Goal: Transaction & Acquisition: Purchase product/service

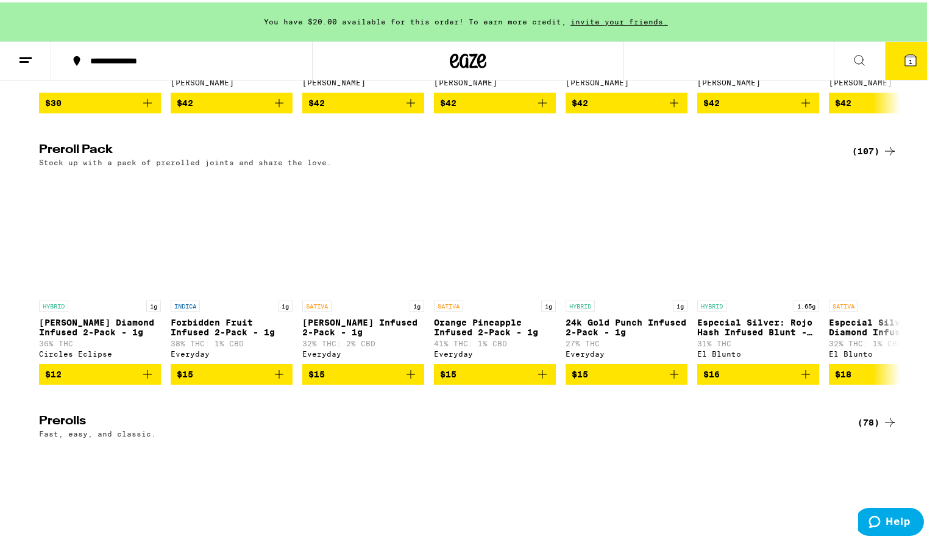
scroll to position [2999, 0]
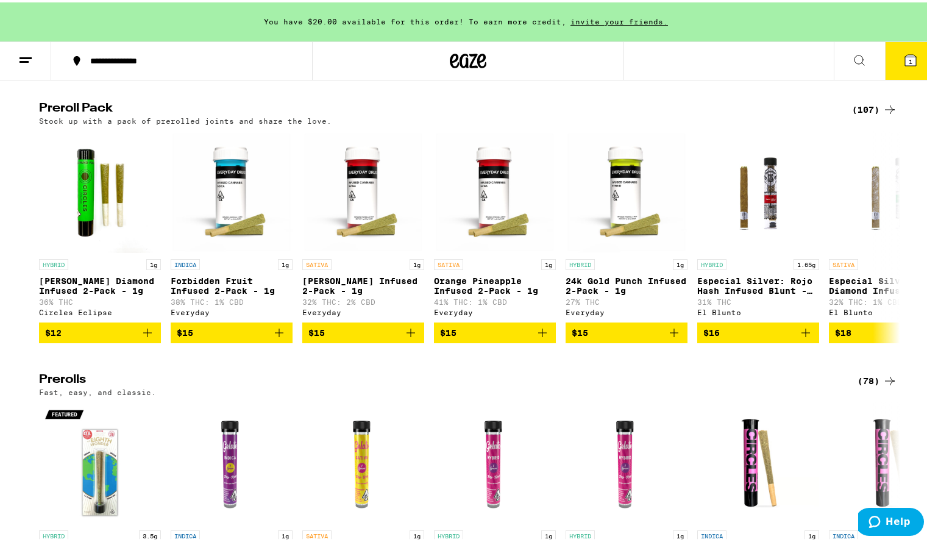
click at [886, 115] on icon at bounding box center [890, 107] width 15 height 15
click at [874, 115] on div "(107)" at bounding box center [874, 107] width 45 height 15
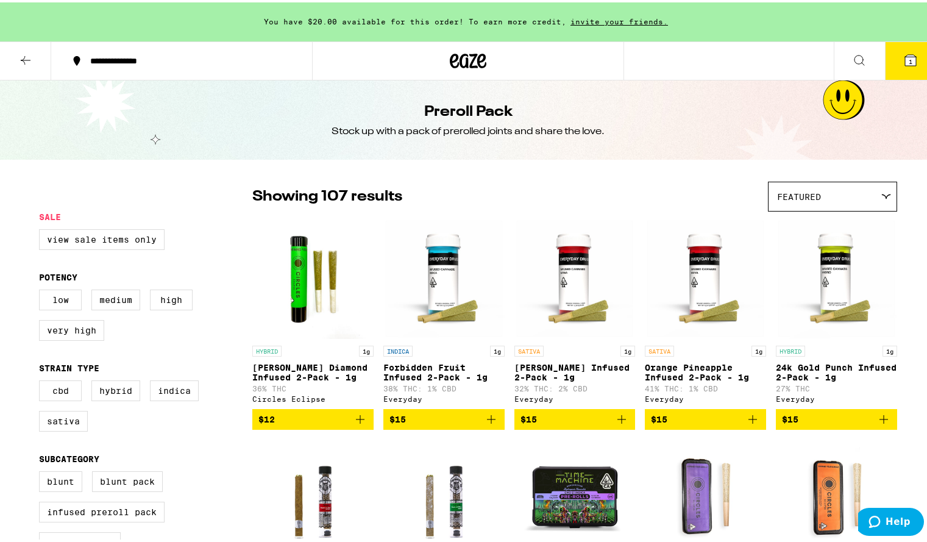
click at [877, 198] on div "Featured" at bounding box center [833, 194] width 128 height 29
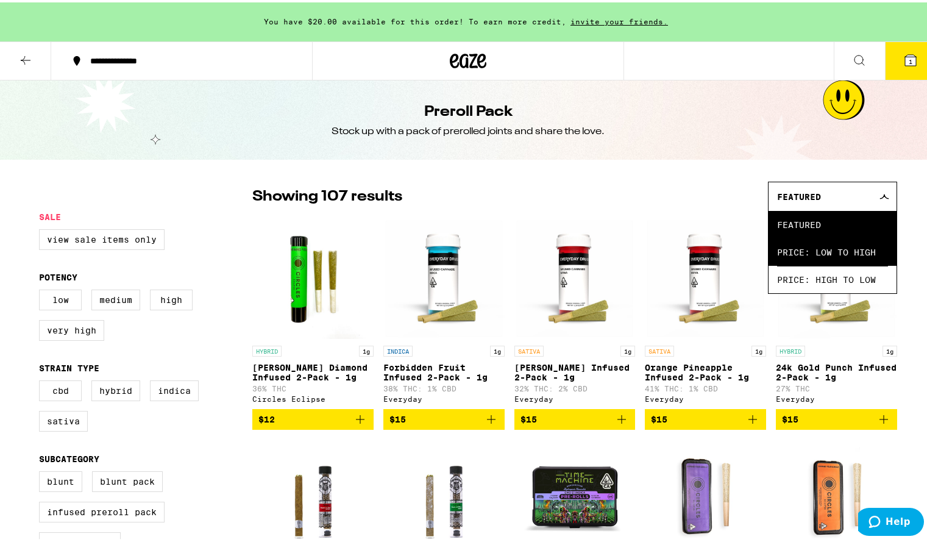
click at [854, 246] on span "Price: Low to High" at bounding box center [832, 249] width 111 height 27
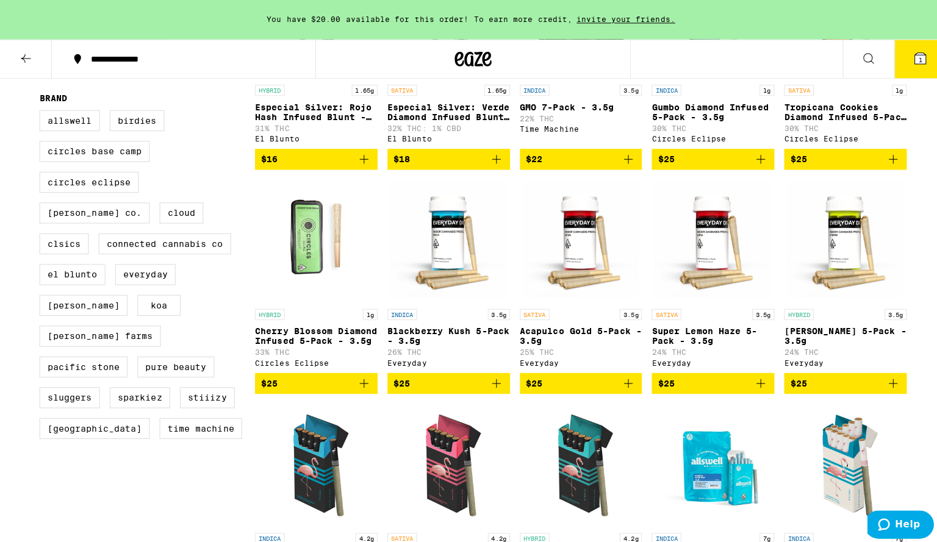
scroll to position [455, 0]
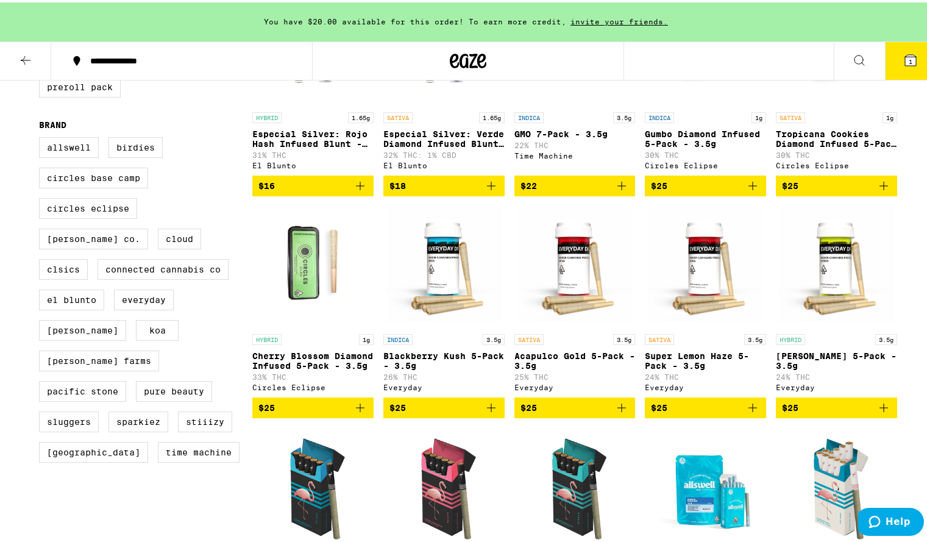
click at [615, 413] on icon "Add to bag" at bounding box center [622, 405] width 15 height 15
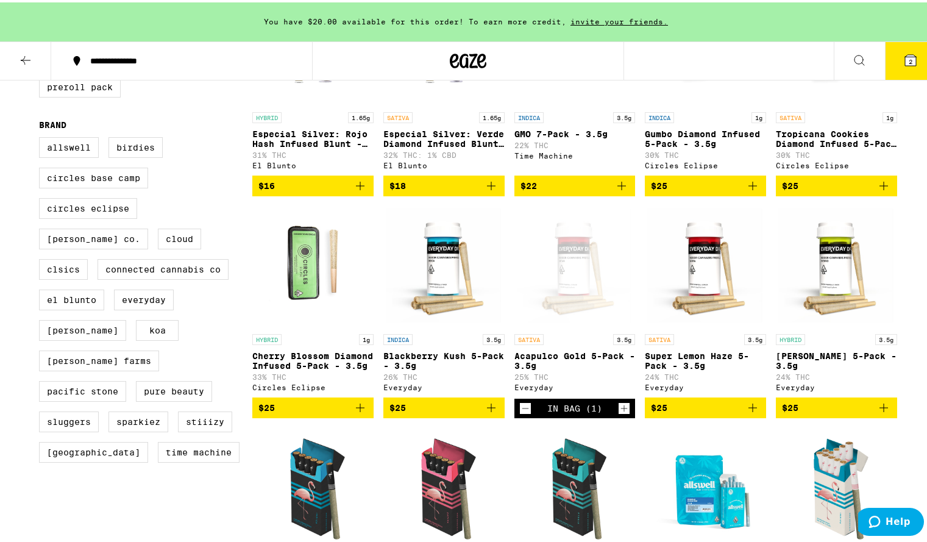
click at [908, 65] on button "2" at bounding box center [910, 59] width 51 height 38
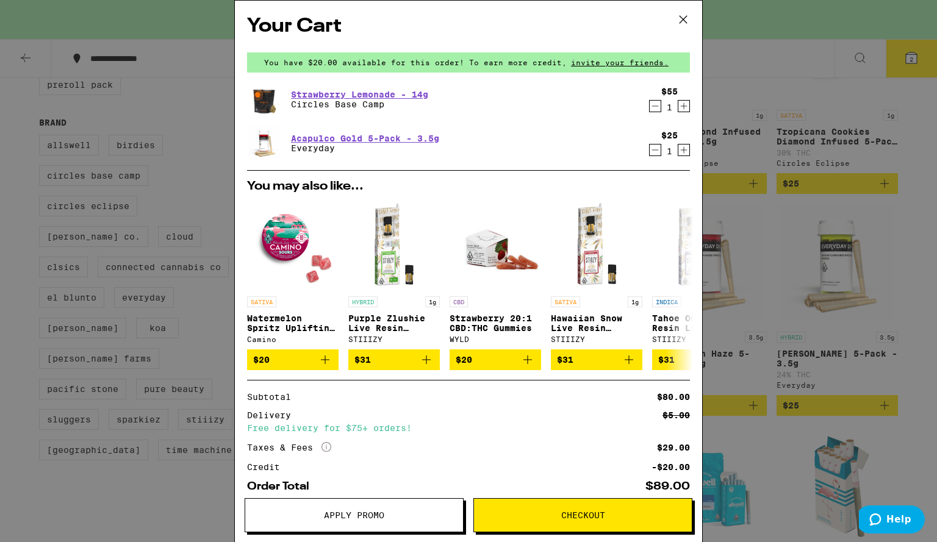
click at [679, 103] on icon "Increment" at bounding box center [683, 106] width 11 height 15
click at [557, 510] on button "Checkout" at bounding box center [582, 515] width 219 height 34
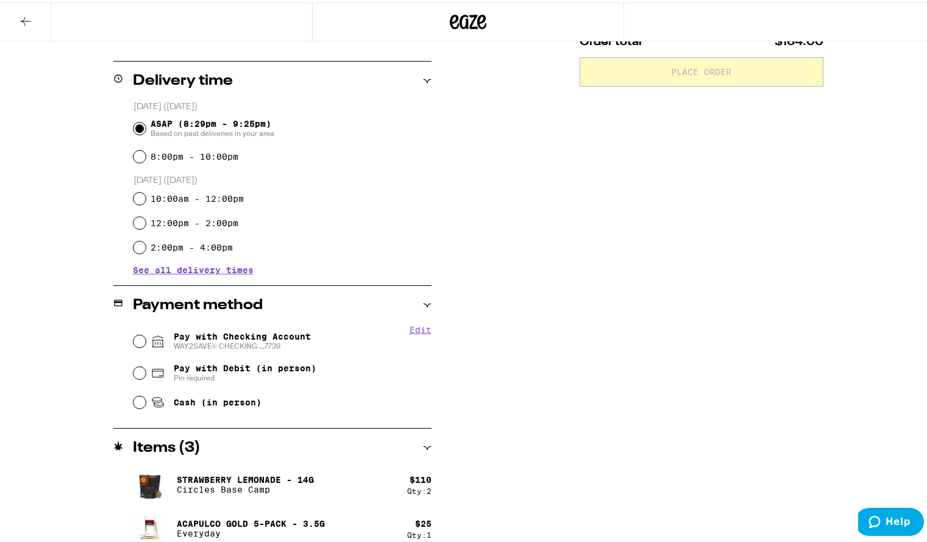
scroll to position [292, 0]
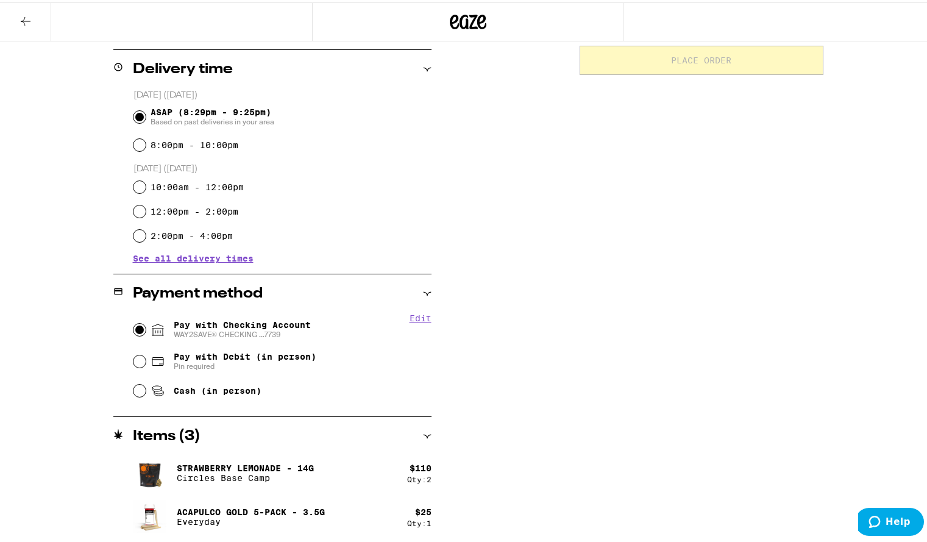
click at [134, 329] on input "Pay with Checking Account WAY2SAVE® CHECKING ...7739" at bounding box center [140, 327] width 12 height 12
radio input "true"
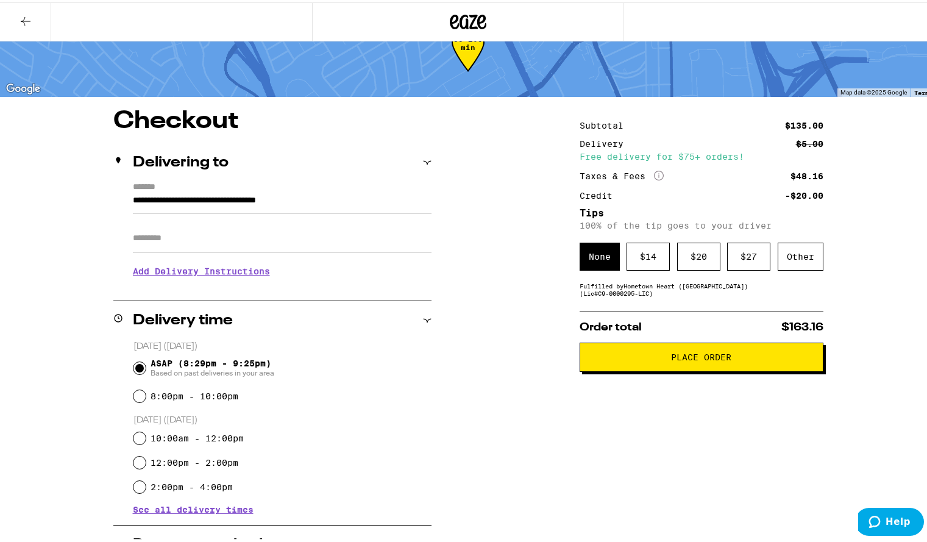
scroll to position [39, 0]
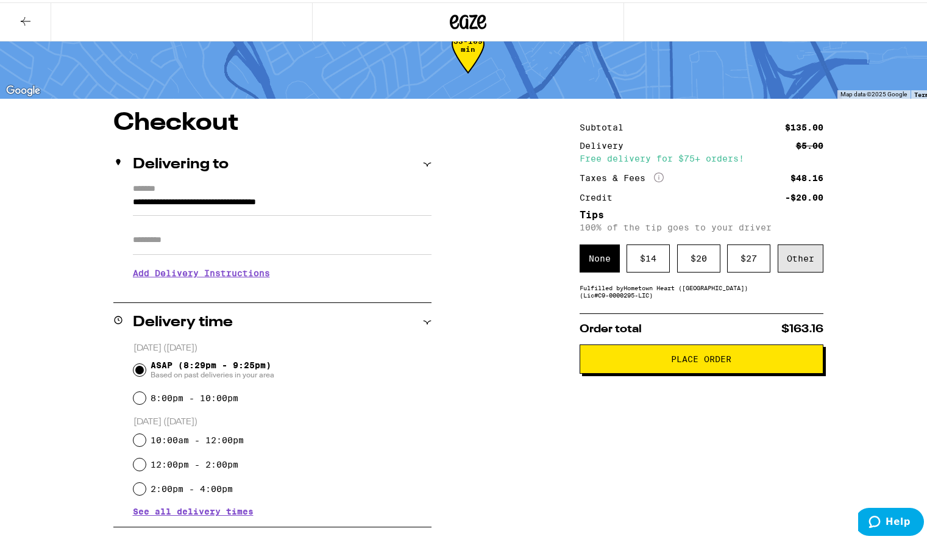
click at [787, 270] on div "Other" at bounding box center [801, 256] width 46 height 28
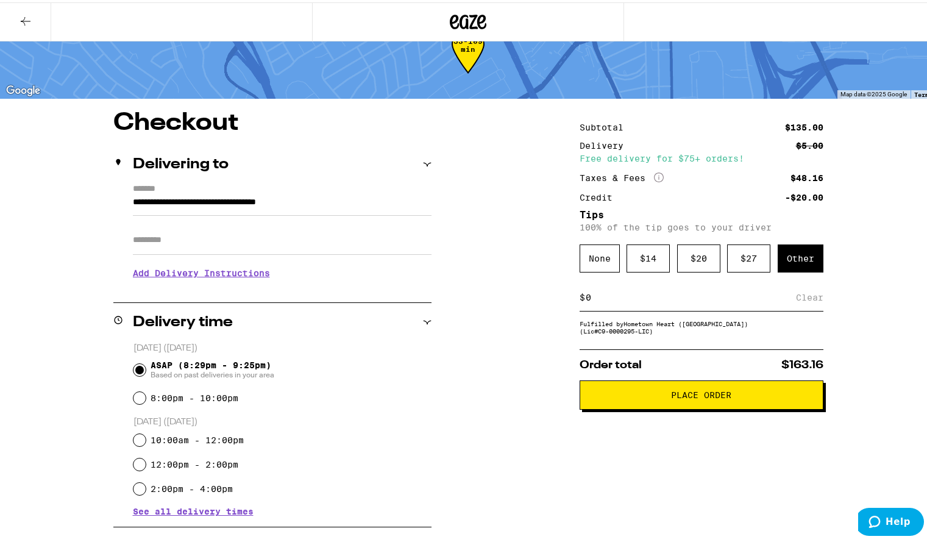
click at [641, 301] on input at bounding box center [690, 295] width 211 height 11
type input "5"
click at [809, 304] on div "Save" at bounding box center [813, 295] width 22 height 27
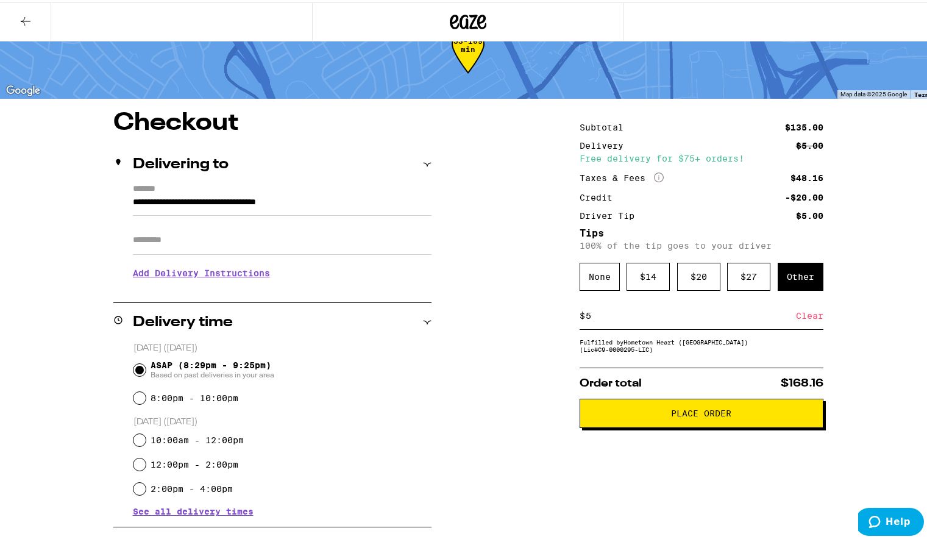
click at [730, 414] on span "Place Order" at bounding box center [701, 411] width 223 height 9
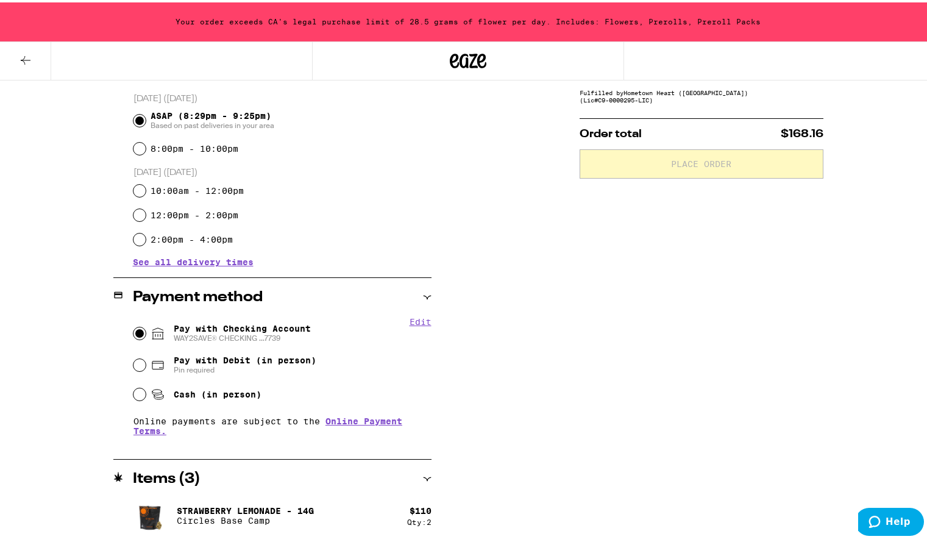
scroll to position [370, 0]
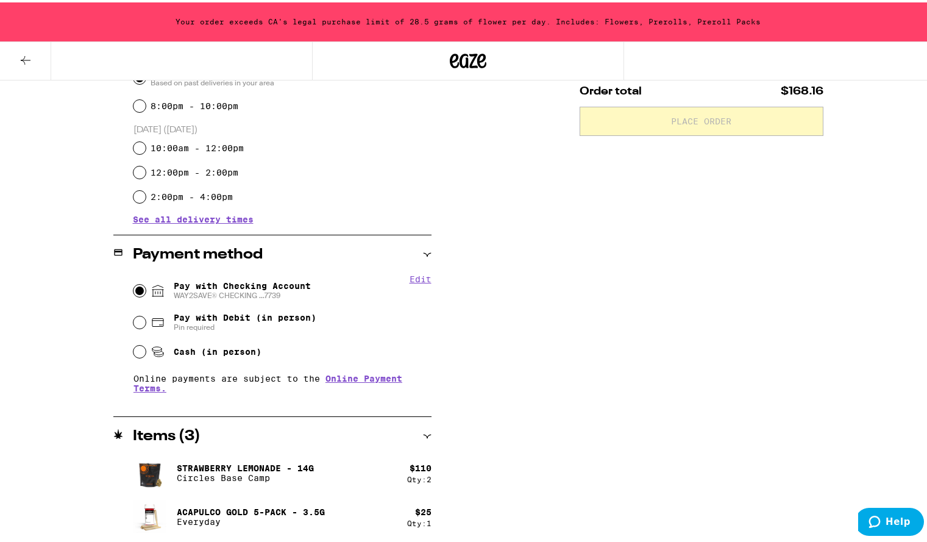
click at [371, 513] on div "Acapulco Gold 5-Pack - 3.5g Everyday" at bounding box center [270, 515] width 274 height 34
click at [34, 61] on button at bounding box center [25, 59] width 51 height 38
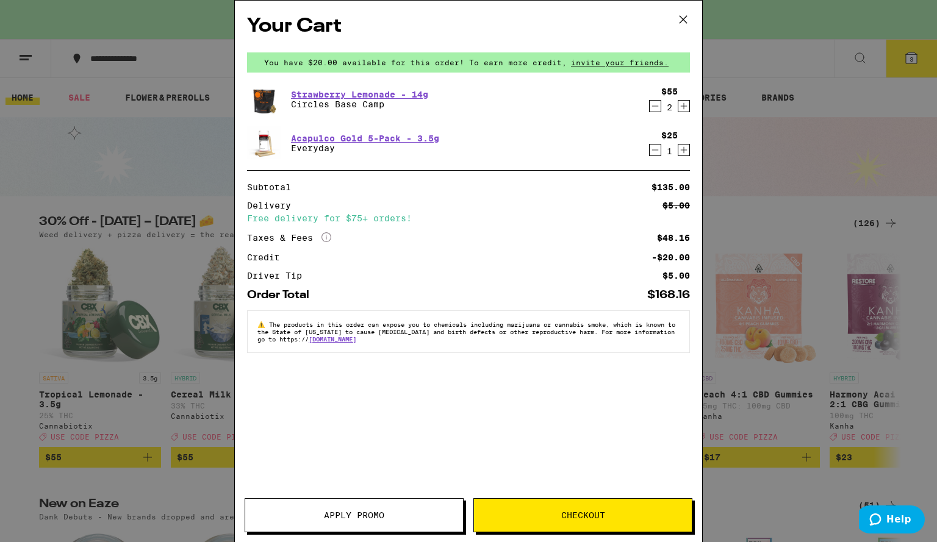
click at [653, 152] on icon "Decrement" at bounding box center [654, 150] width 11 height 15
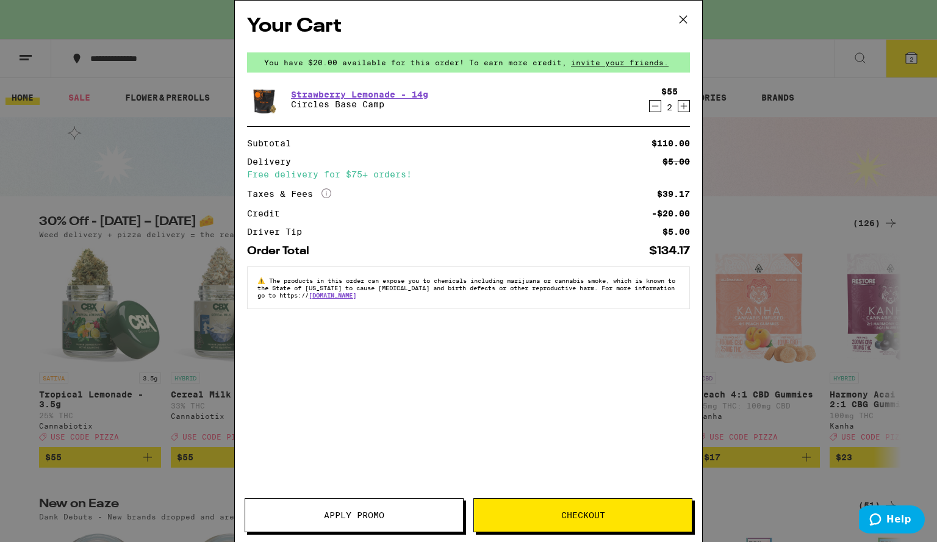
click at [558, 509] on button "Checkout" at bounding box center [582, 515] width 219 height 34
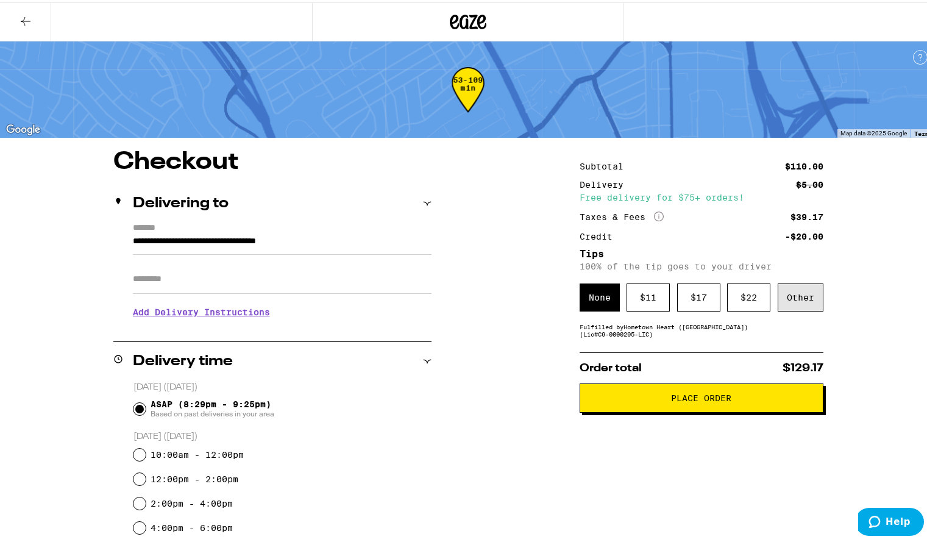
click at [798, 294] on div "Other" at bounding box center [801, 295] width 46 height 28
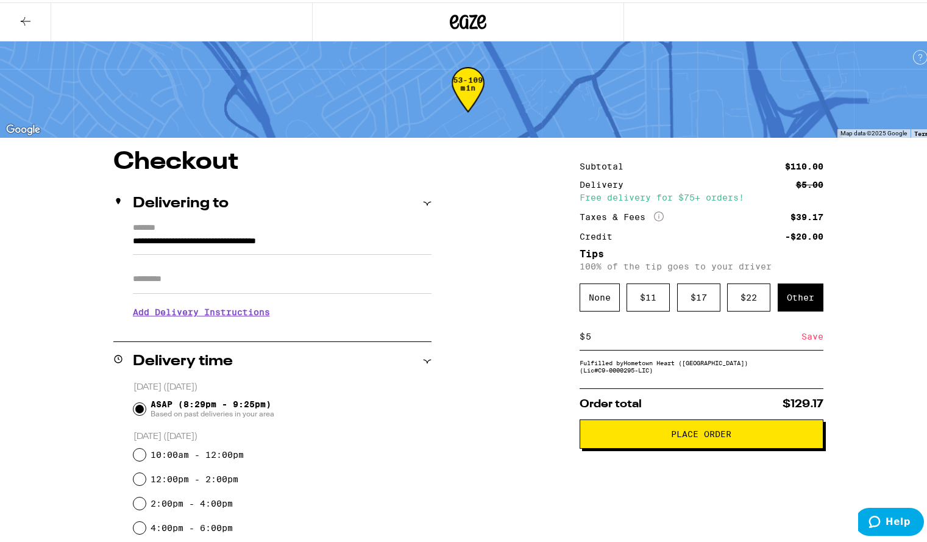
type input "5"
click at [814, 337] on div "Save" at bounding box center [813, 334] width 22 height 27
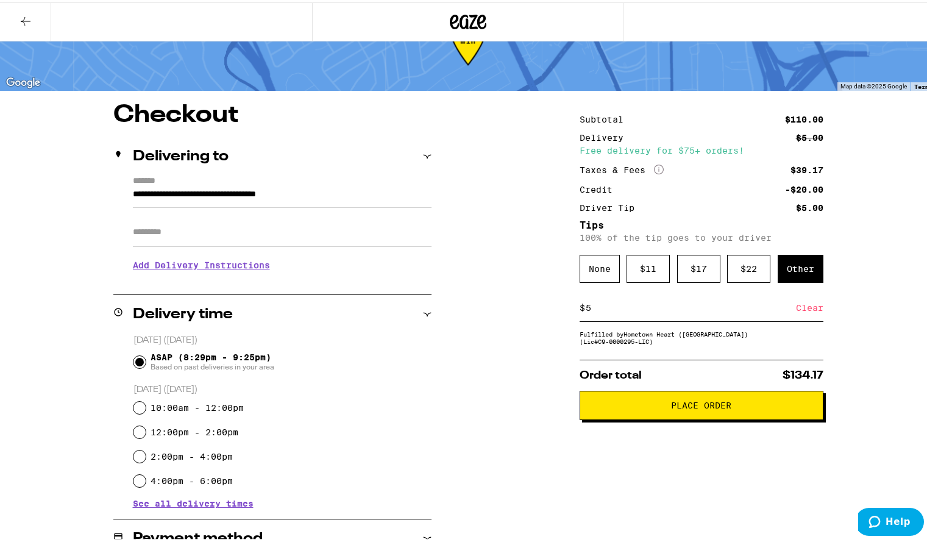
scroll to position [44, 0]
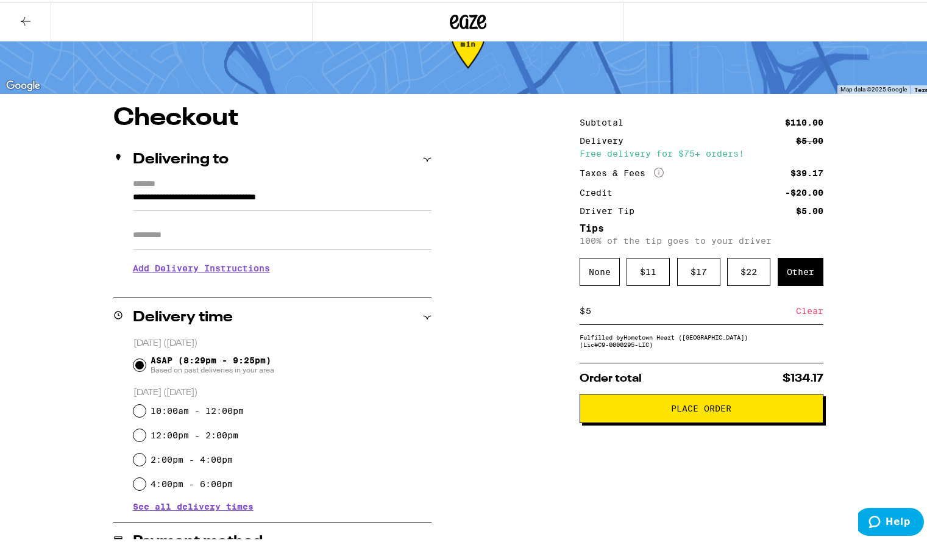
click at [699, 419] on button "Place Order" at bounding box center [702, 405] width 244 height 29
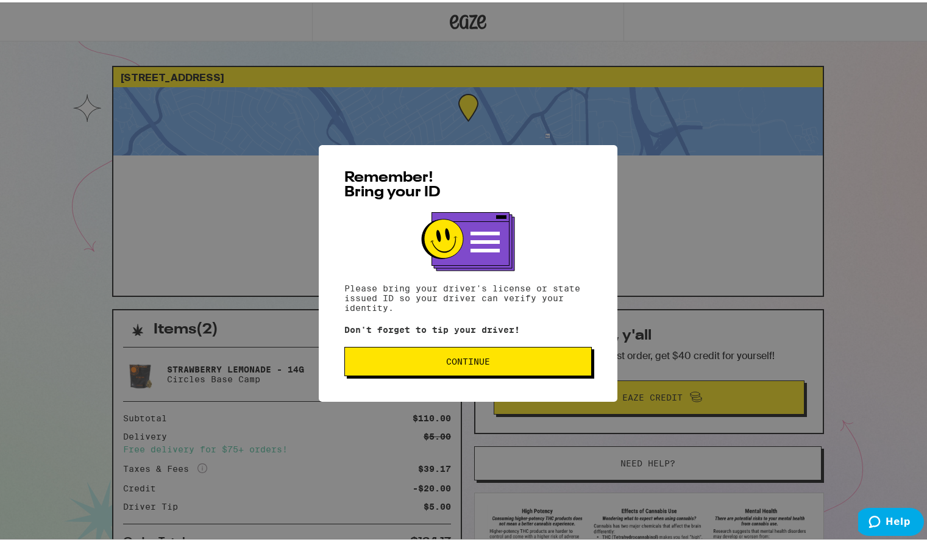
click at [561, 368] on button "Continue" at bounding box center [469, 359] width 248 height 29
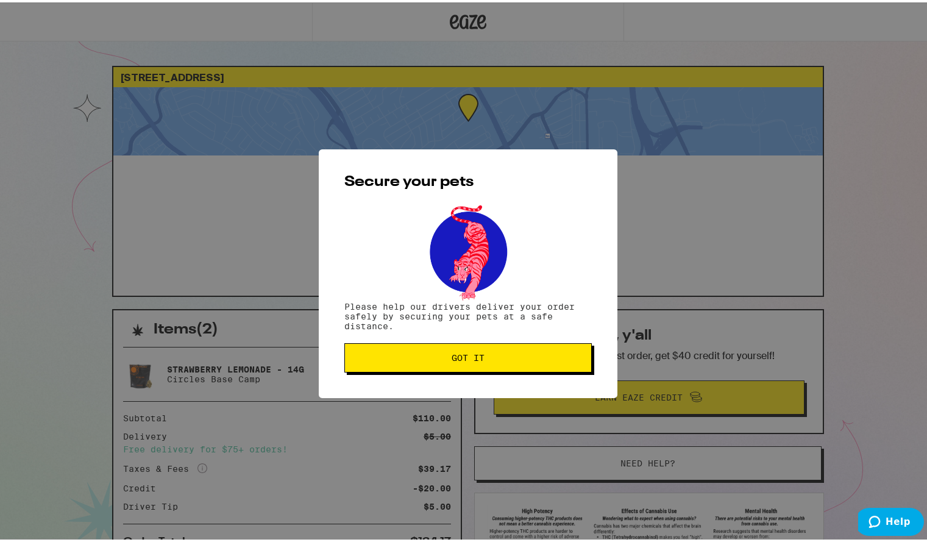
click at [561, 368] on button "Got it" at bounding box center [469, 355] width 248 height 29
